Goal: Task Accomplishment & Management: Use online tool/utility

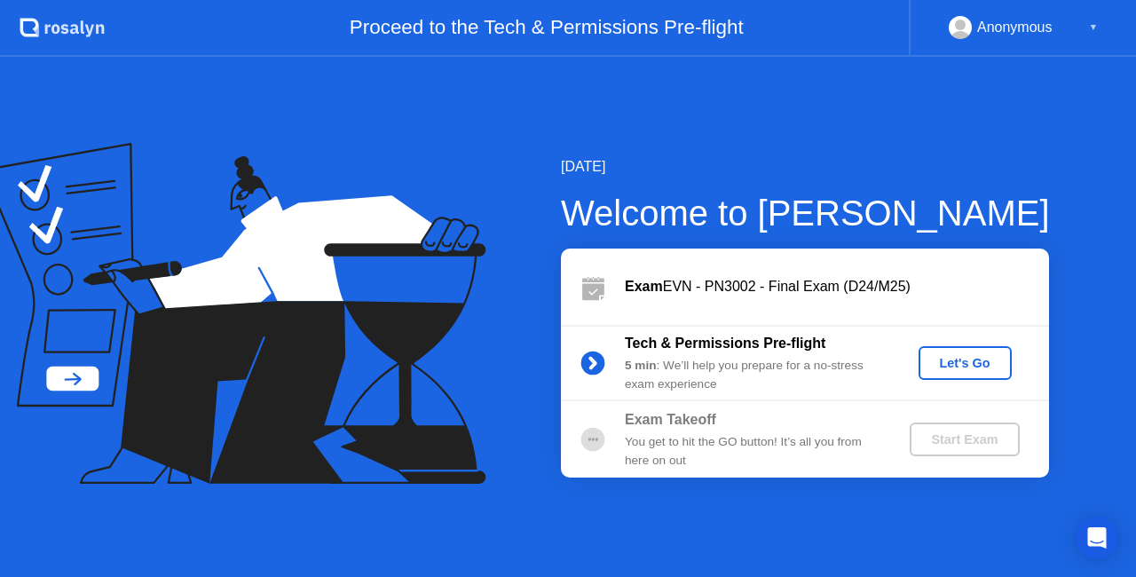
click at [962, 364] on div "Let's Go" at bounding box center [964, 363] width 79 height 14
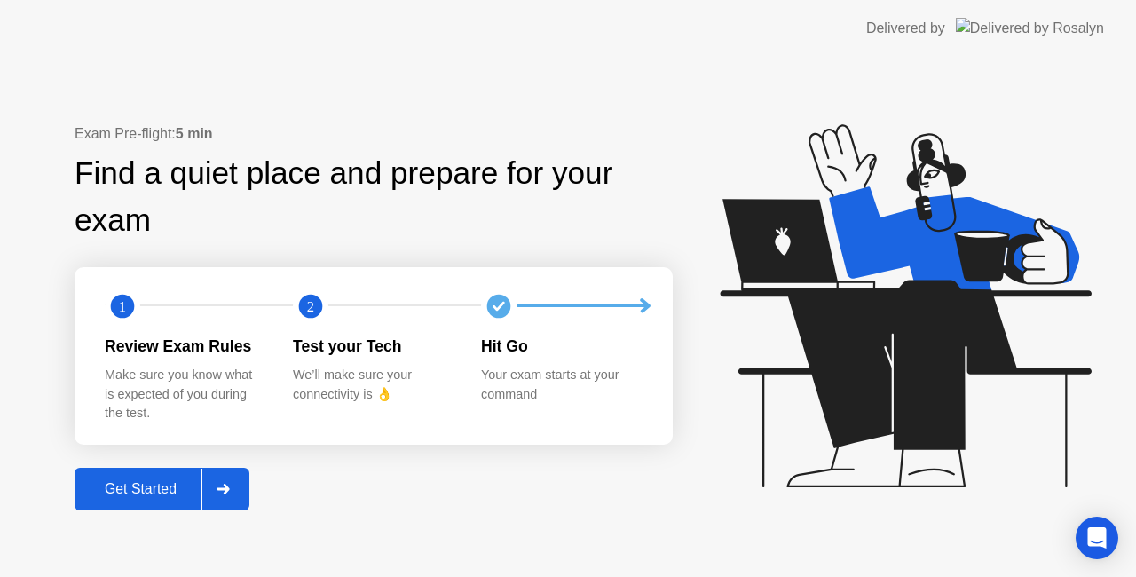
click at [175, 490] on div "Get Started" at bounding box center [141, 489] width 122 height 16
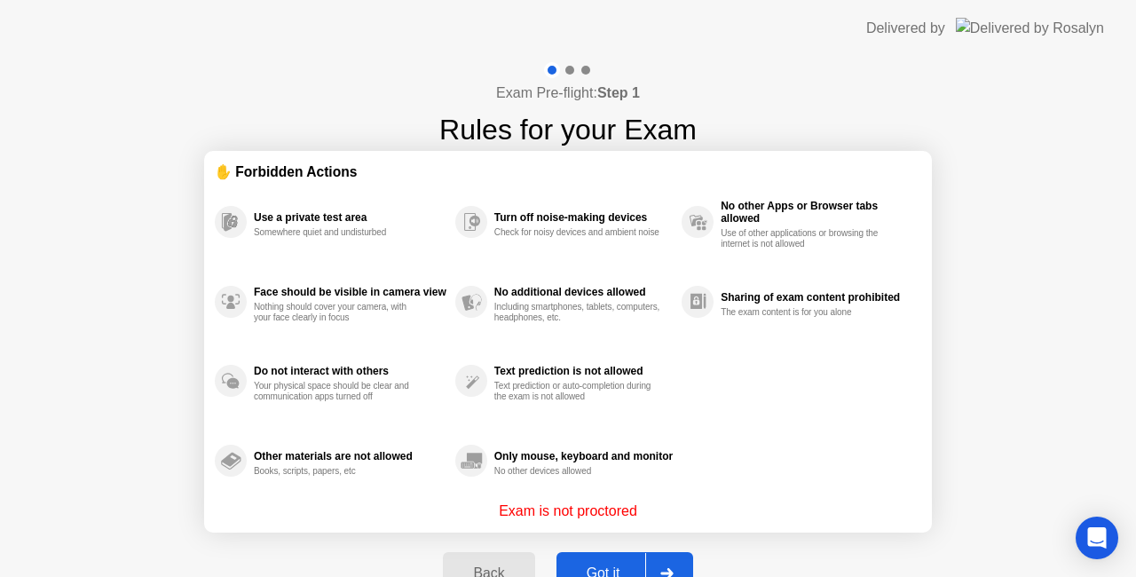
click at [616, 568] on div "Got it" at bounding box center [603, 573] width 83 height 16
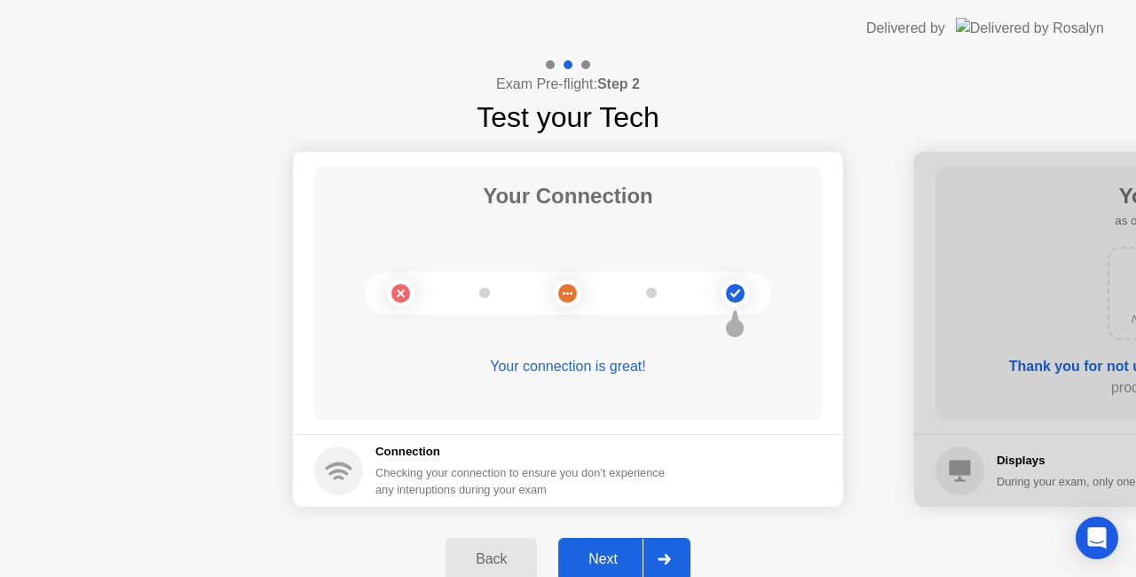
click at [618, 557] on div "Next" at bounding box center [602, 559] width 79 height 16
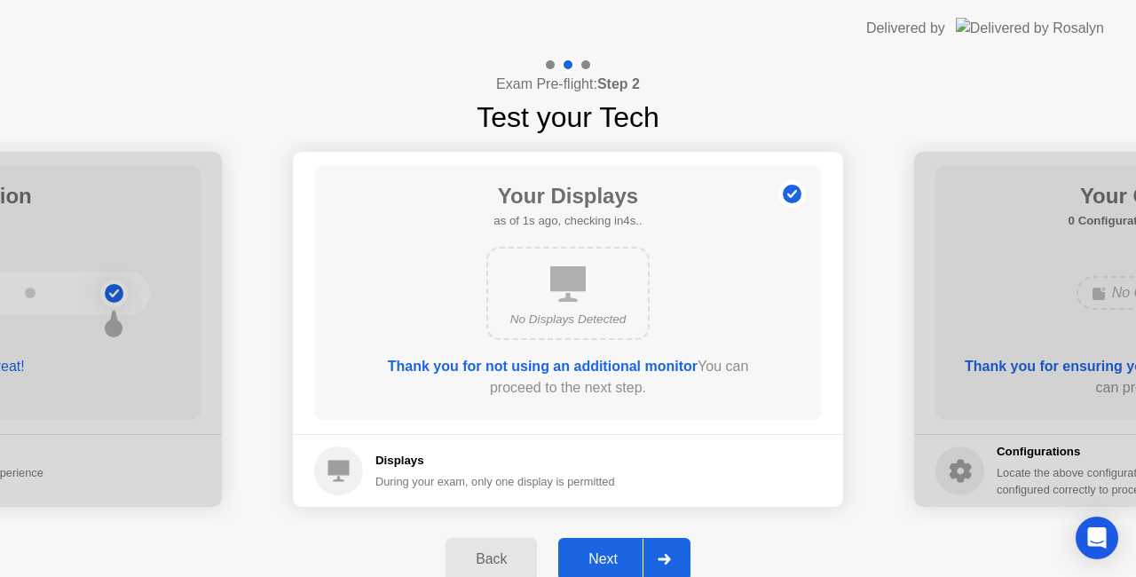
click at [618, 557] on div "Next" at bounding box center [602, 559] width 79 height 16
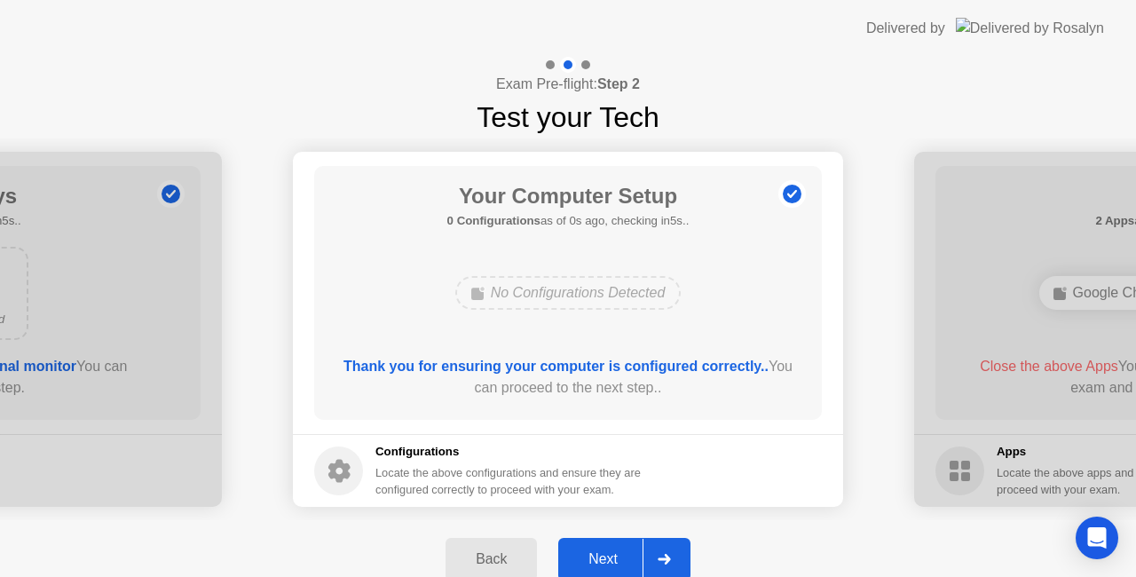
click at [618, 557] on div "Next" at bounding box center [602, 559] width 79 height 16
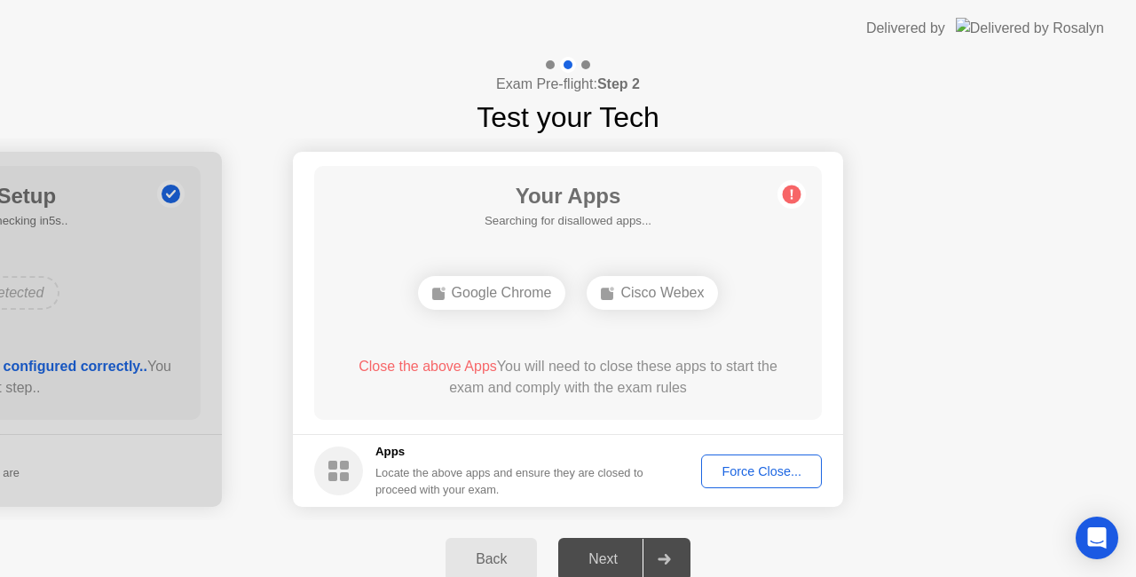
click at [729, 469] on div "Force Close..." at bounding box center [761, 471] width 108 height 14
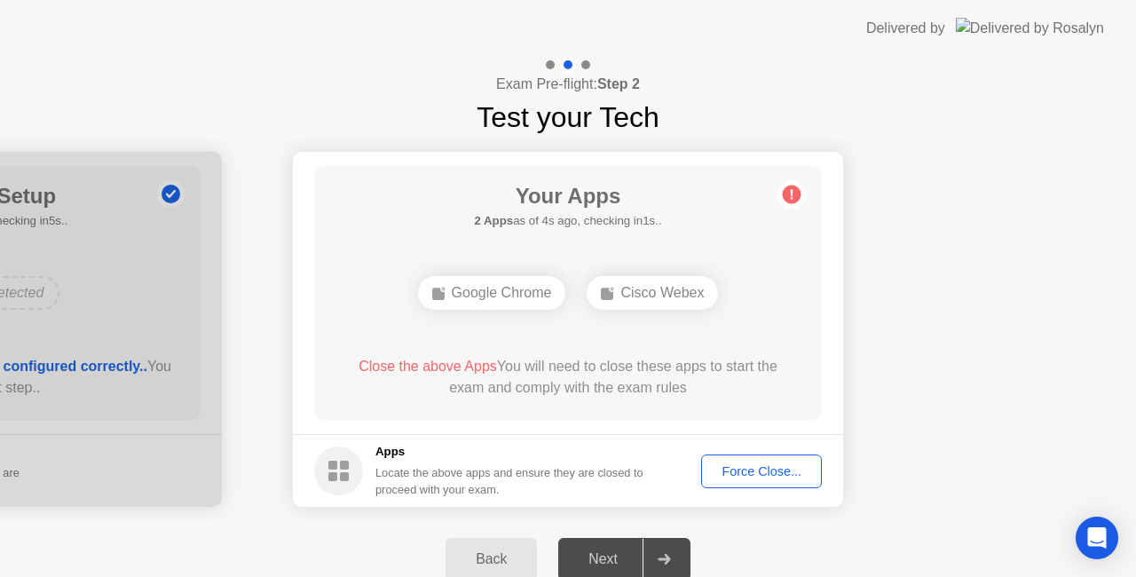
click at [754, 468] on div "Force Close..." at bounding box center [761, 471] width 108 height 14
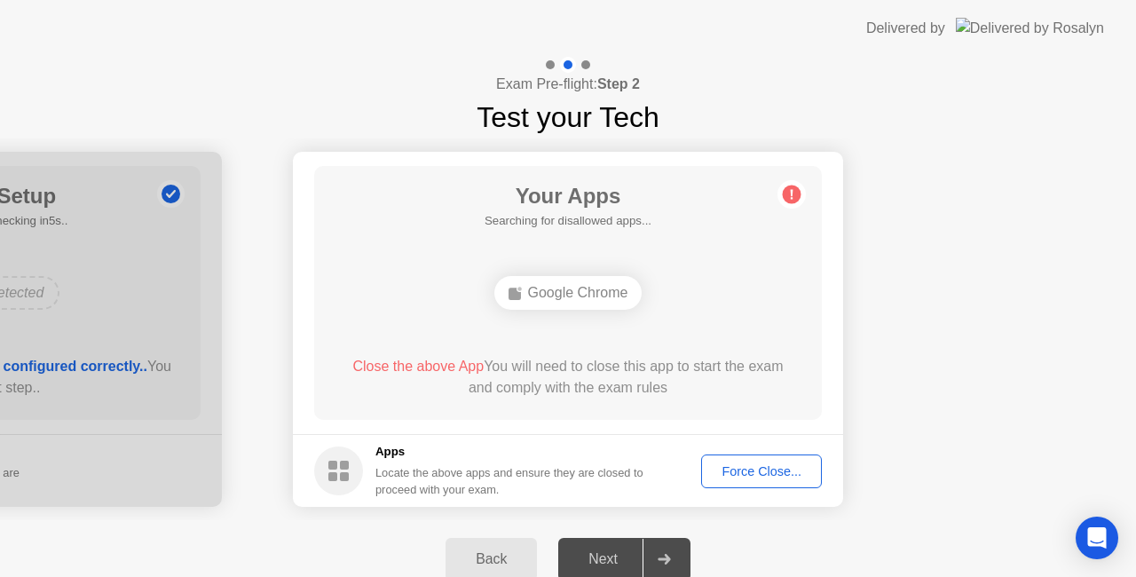
click at [775, 464] on div "Force Close..." at bounding box center [761, 471] width 108 height 14
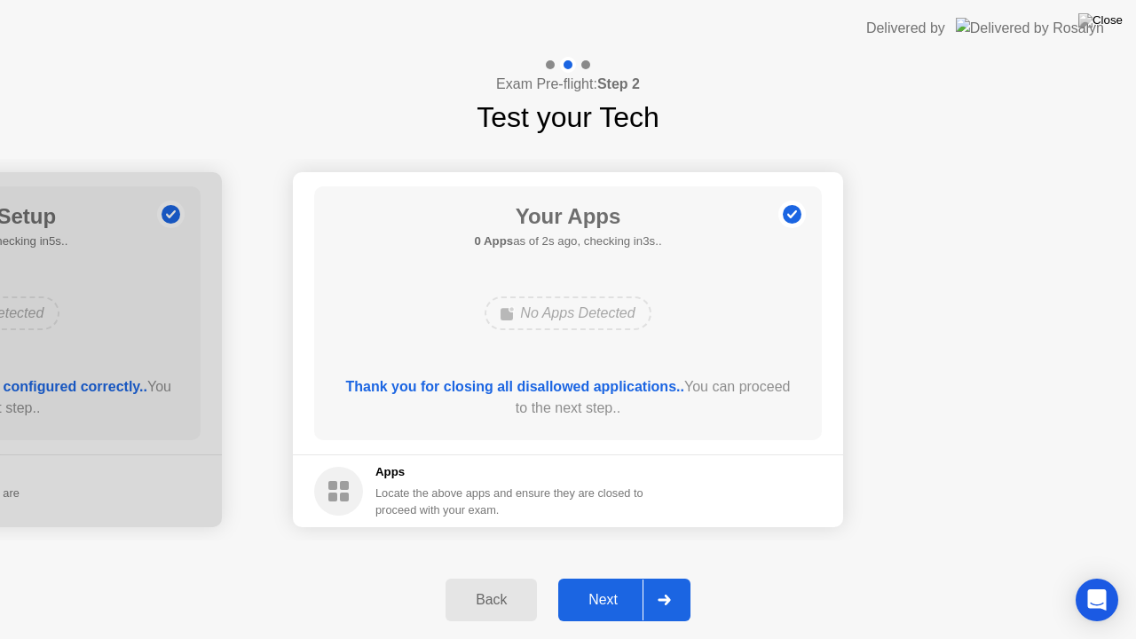
click at [607, 576] on div "Next" at bounding box center [602, 600] width 79 height 16
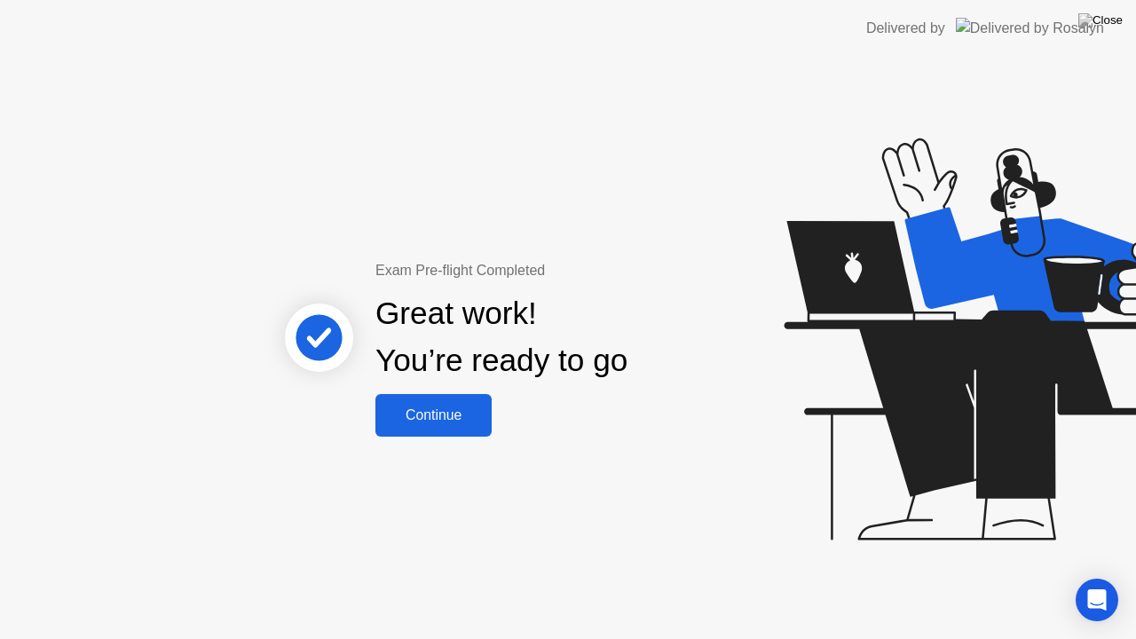
click at [461, 412] on div "Continue" at bounding box center [434, 415] width 106 height 16
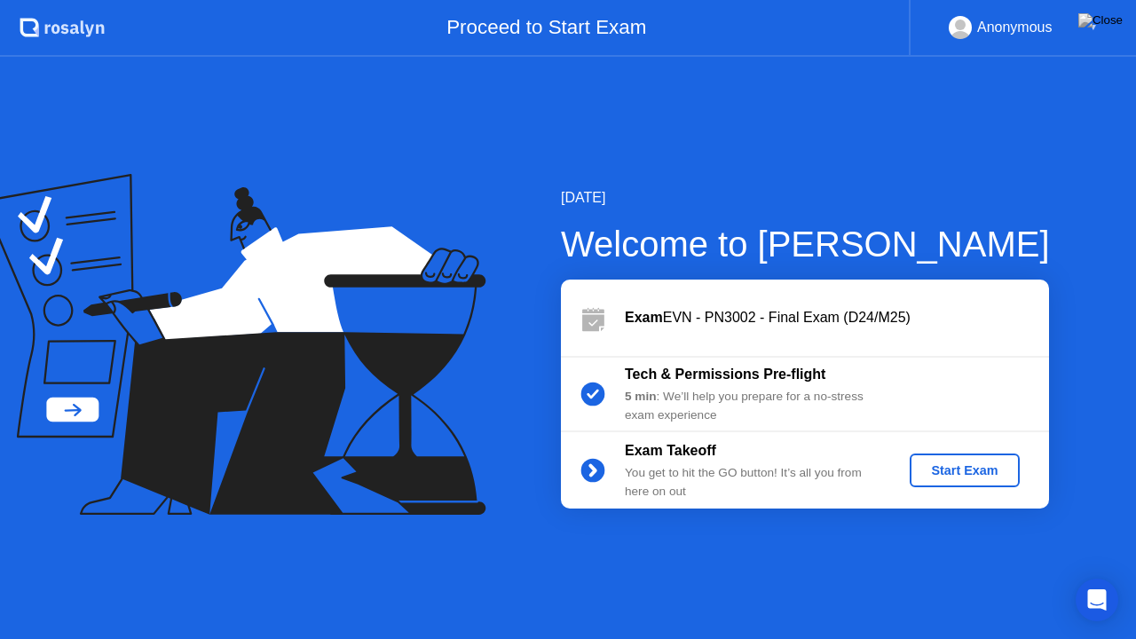
click at [956, 477] on div "Start Exam" at bounding box center [964, 470] width 95 height 14
